Goal: Browse casually

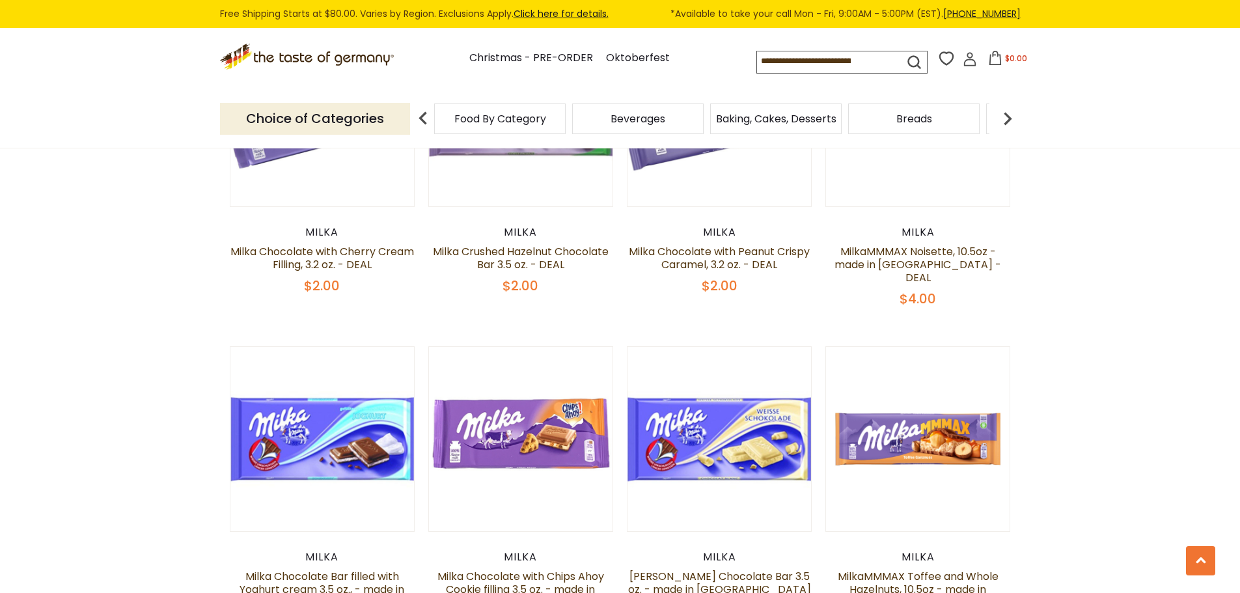
scroll to position [2019, 0]
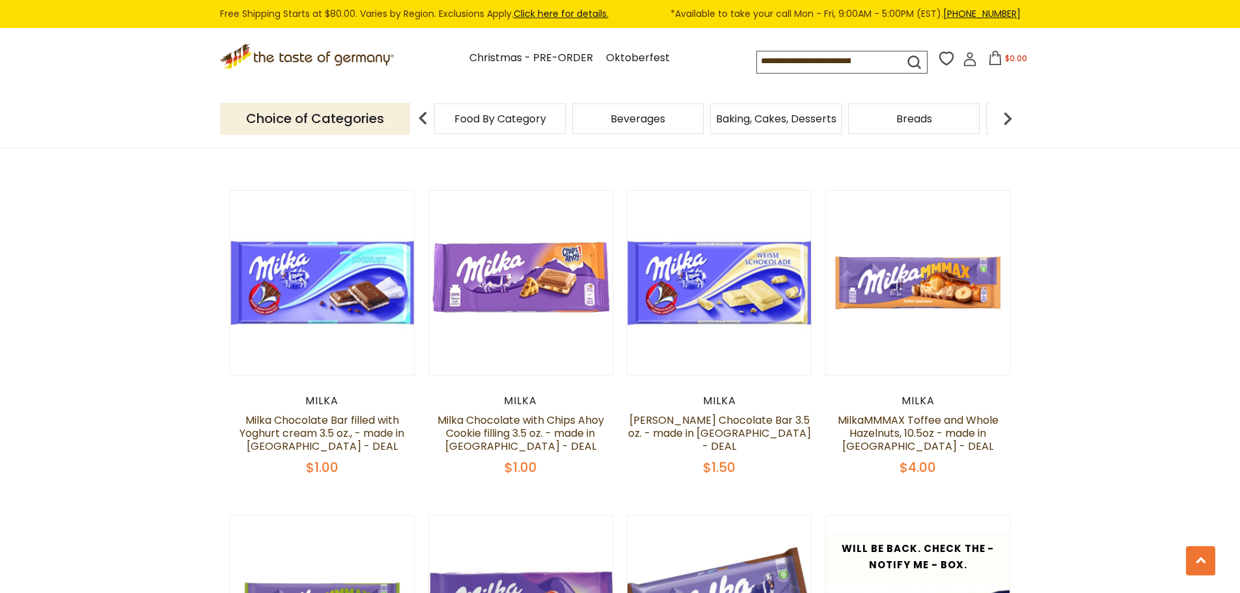
click at [313, 63] on icon ".st0{fill:#EDD300;} .st1{fill:#D33E21;}" at bounding box center [308, 57] width 176 height 27
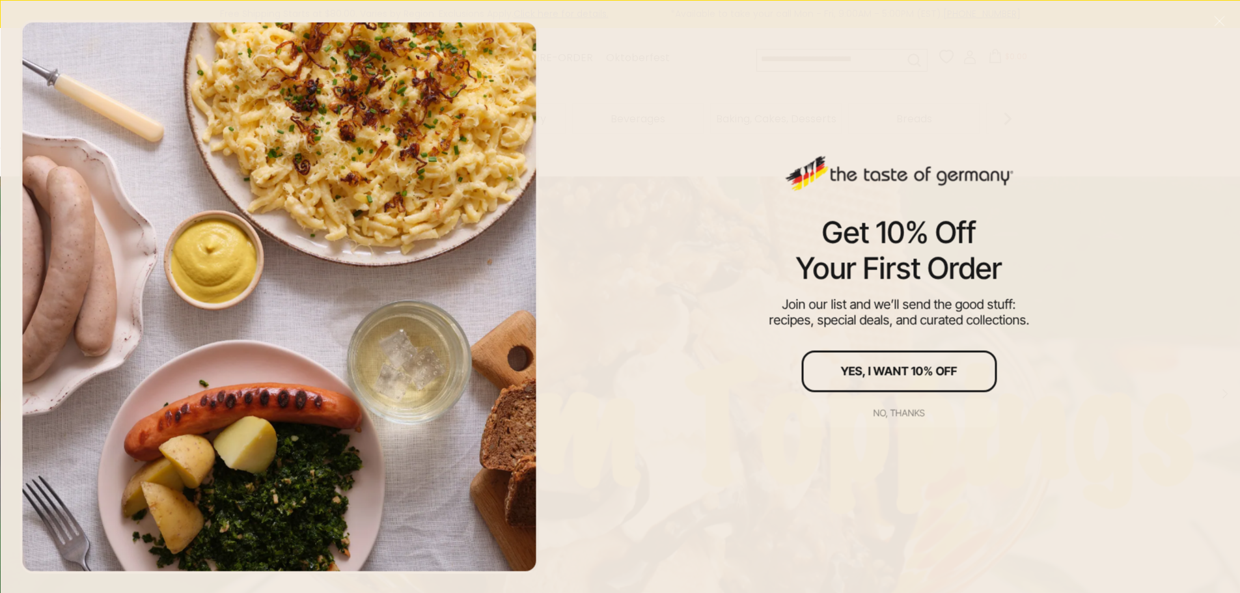
click at [899, 415] on div "No, thanks" at bounding box center [899, 412] width 51 height 9
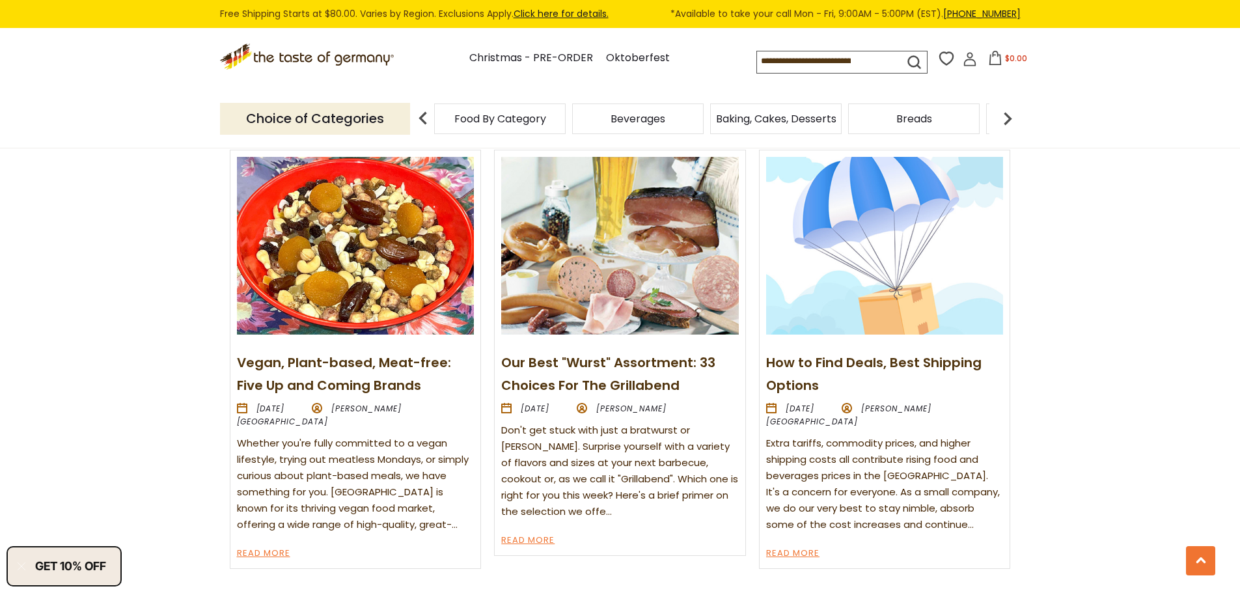
scroll to position [1628, 0]
click at [1107, 388] on section "From Our Blog Vegan, Plant-based, Meat-free: Five Up and Coming Brands 20th Jun…" at bounding box center [620, 325] width 1240 height 593
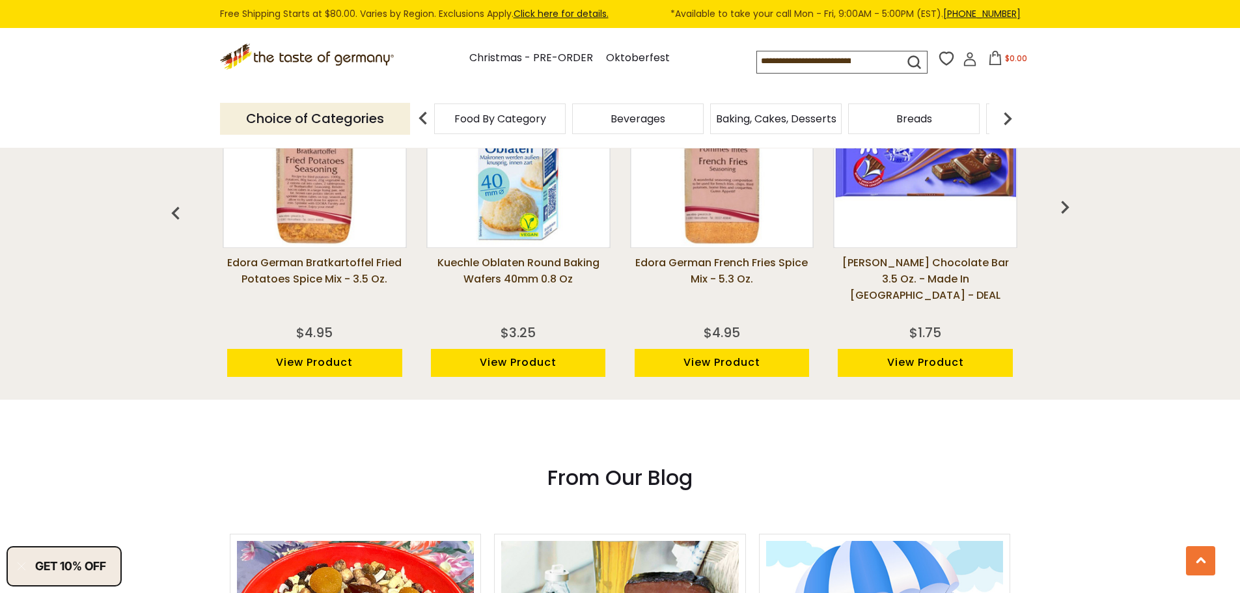
scroll to position [1106, 0]
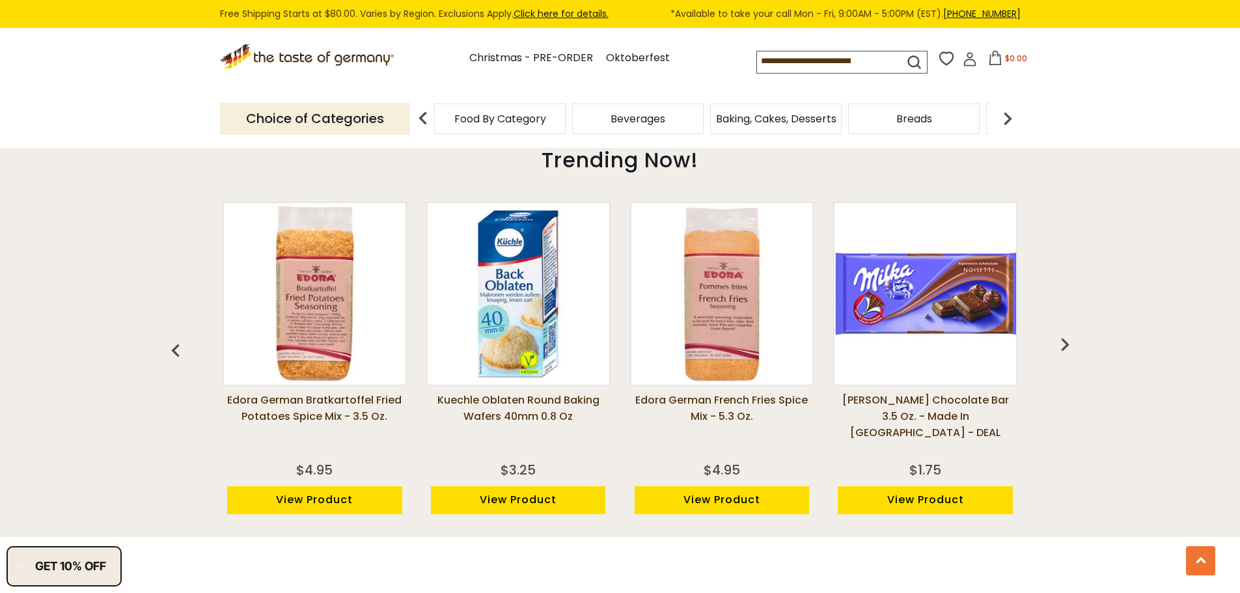
click at [0, 143] on header "Free Shipping Starts at $80.00. Varies by Region. Exclusions Apply. Click here …" at bounding box center [620, 74] width 1240 height 148
